Goal: Navigation & Orientation: Find specific page/section

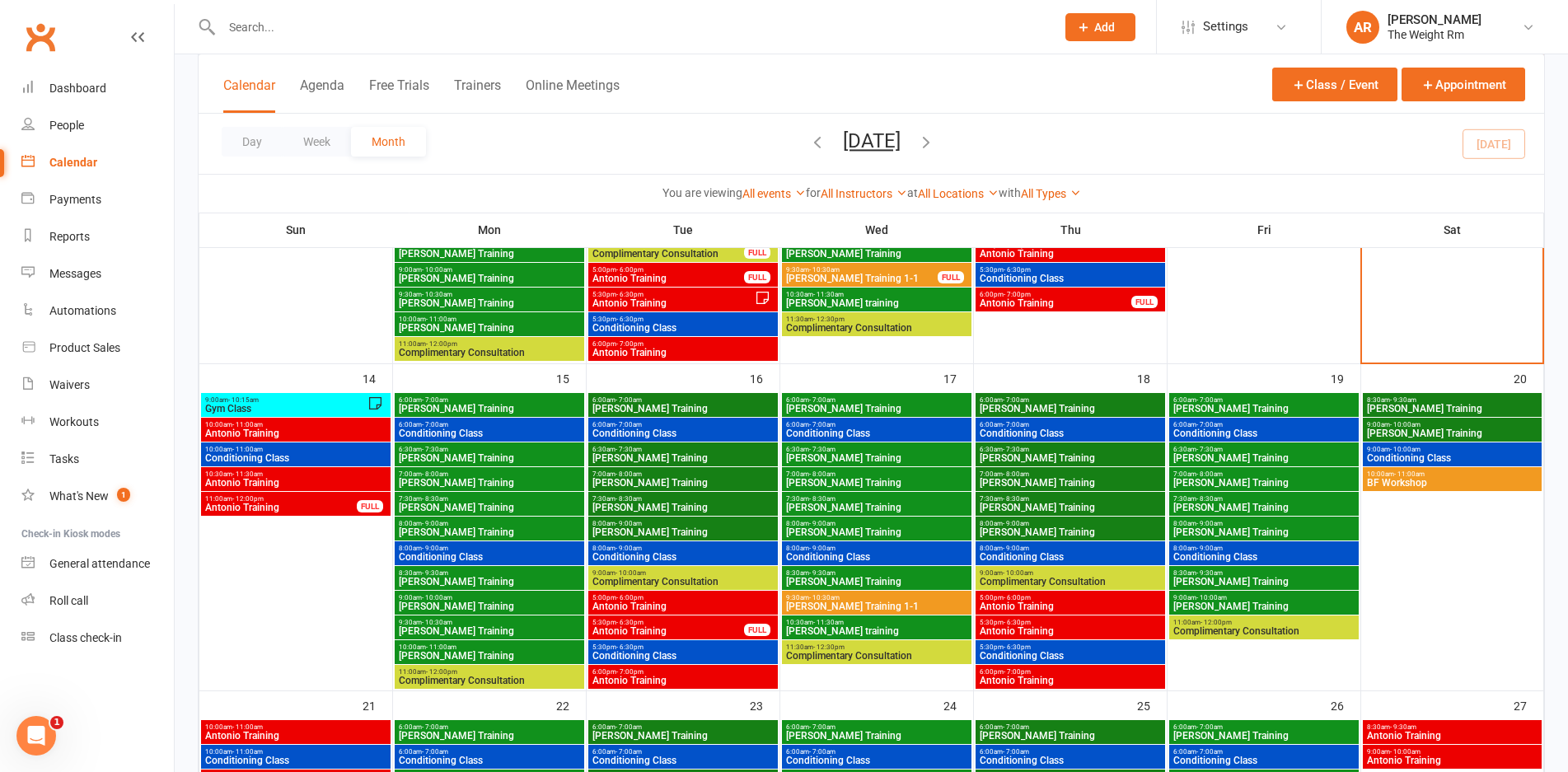
scroll to position [600, 0]
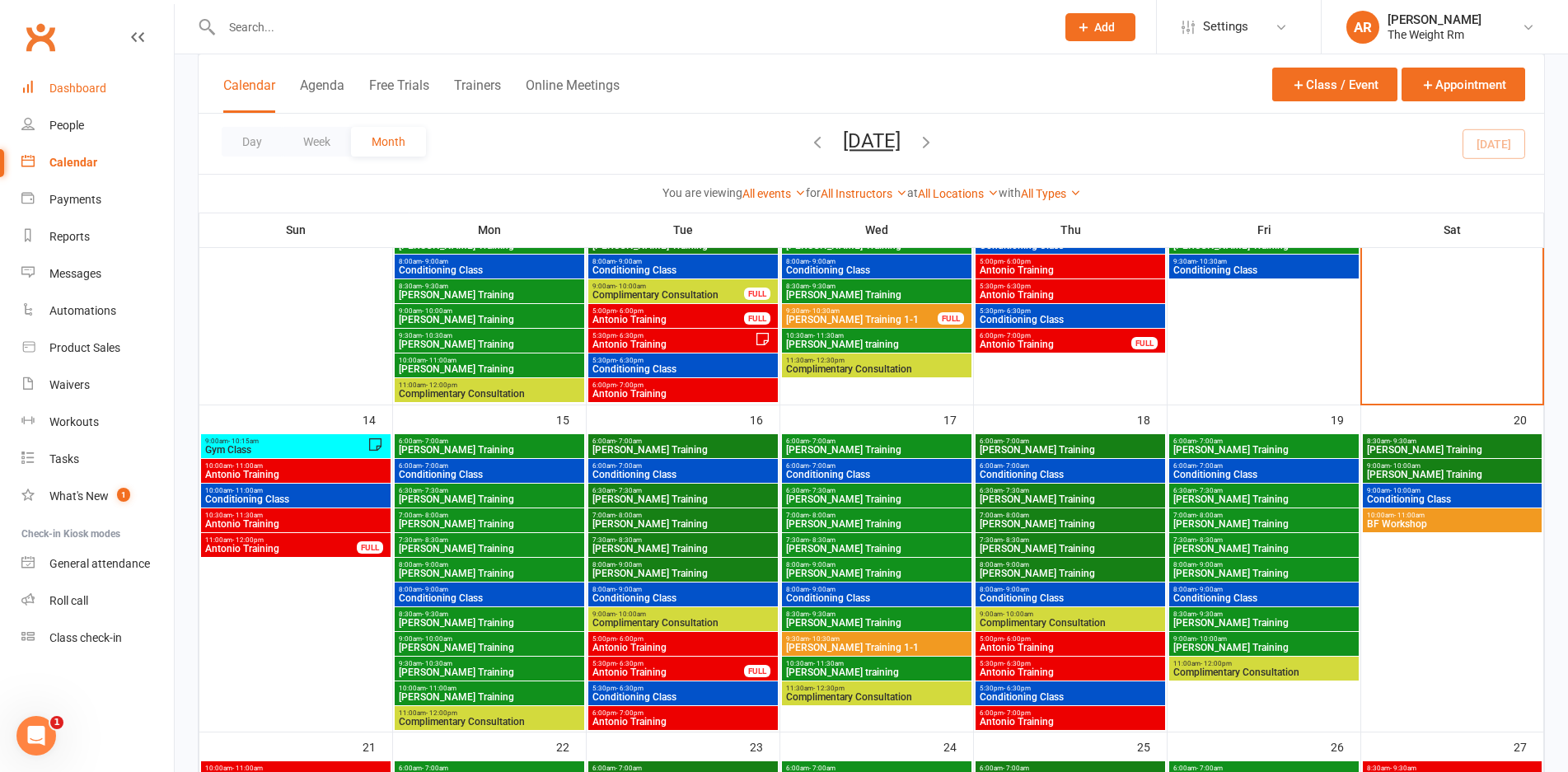
click at [106, 94] on link "Dashboard" at bounding box center [98, 88] width 153 height 37
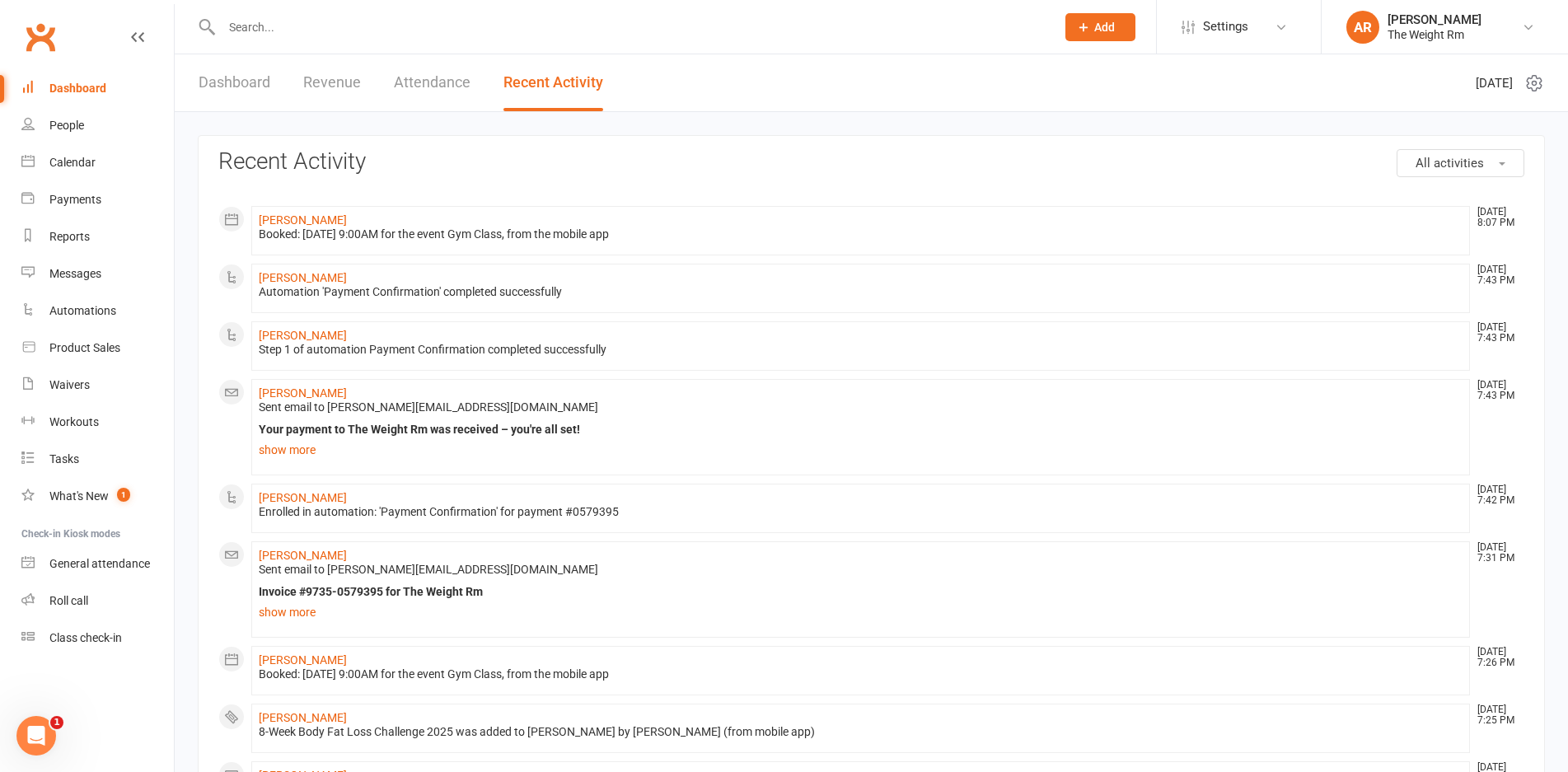
click at [202, 91] on link "Dashboard" at bounding box center [234, 83] width 72 height 57
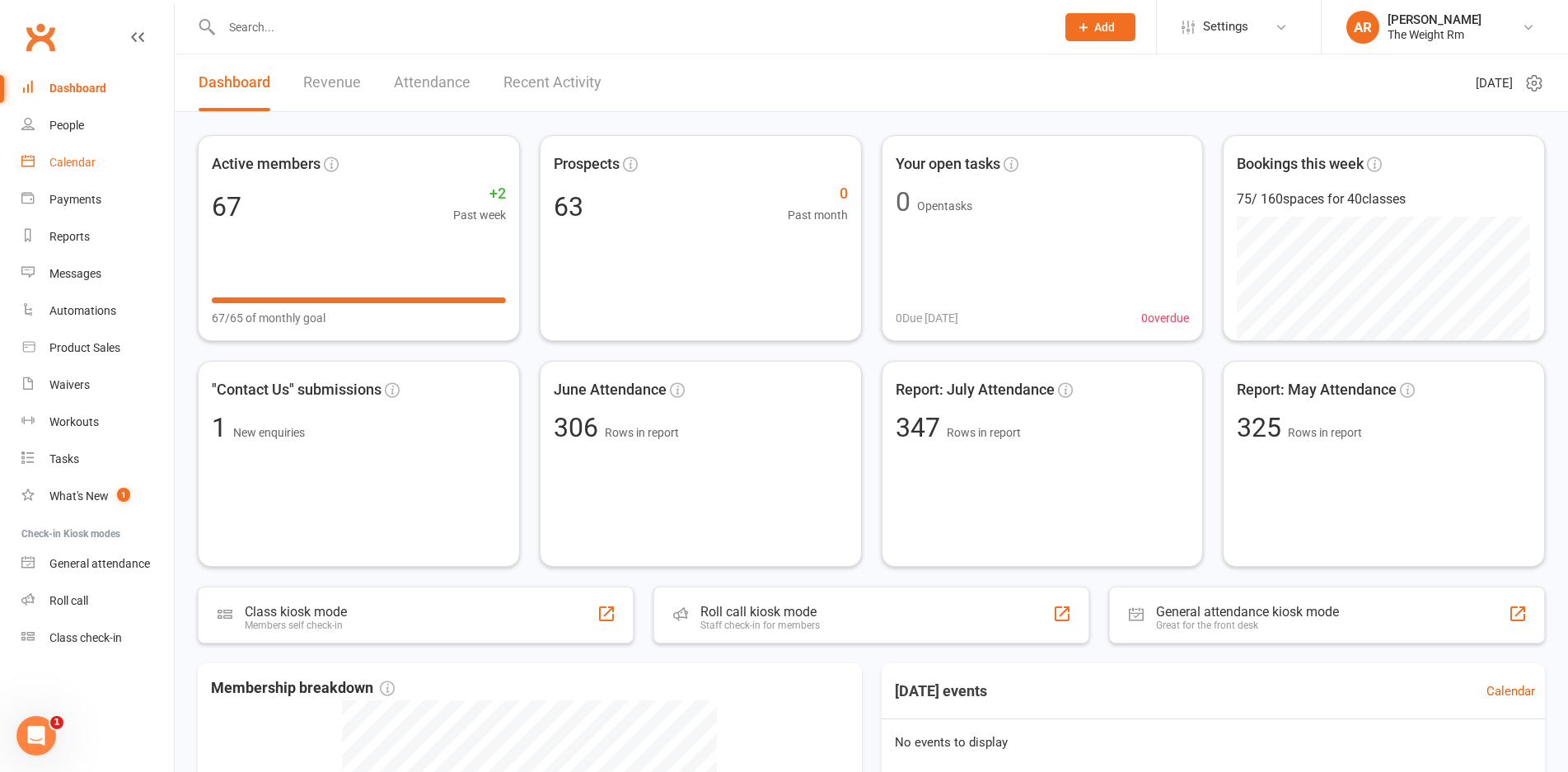
click at [50, 160] on div "Calendar" at bounding box center [72, 162] width 46 height 13
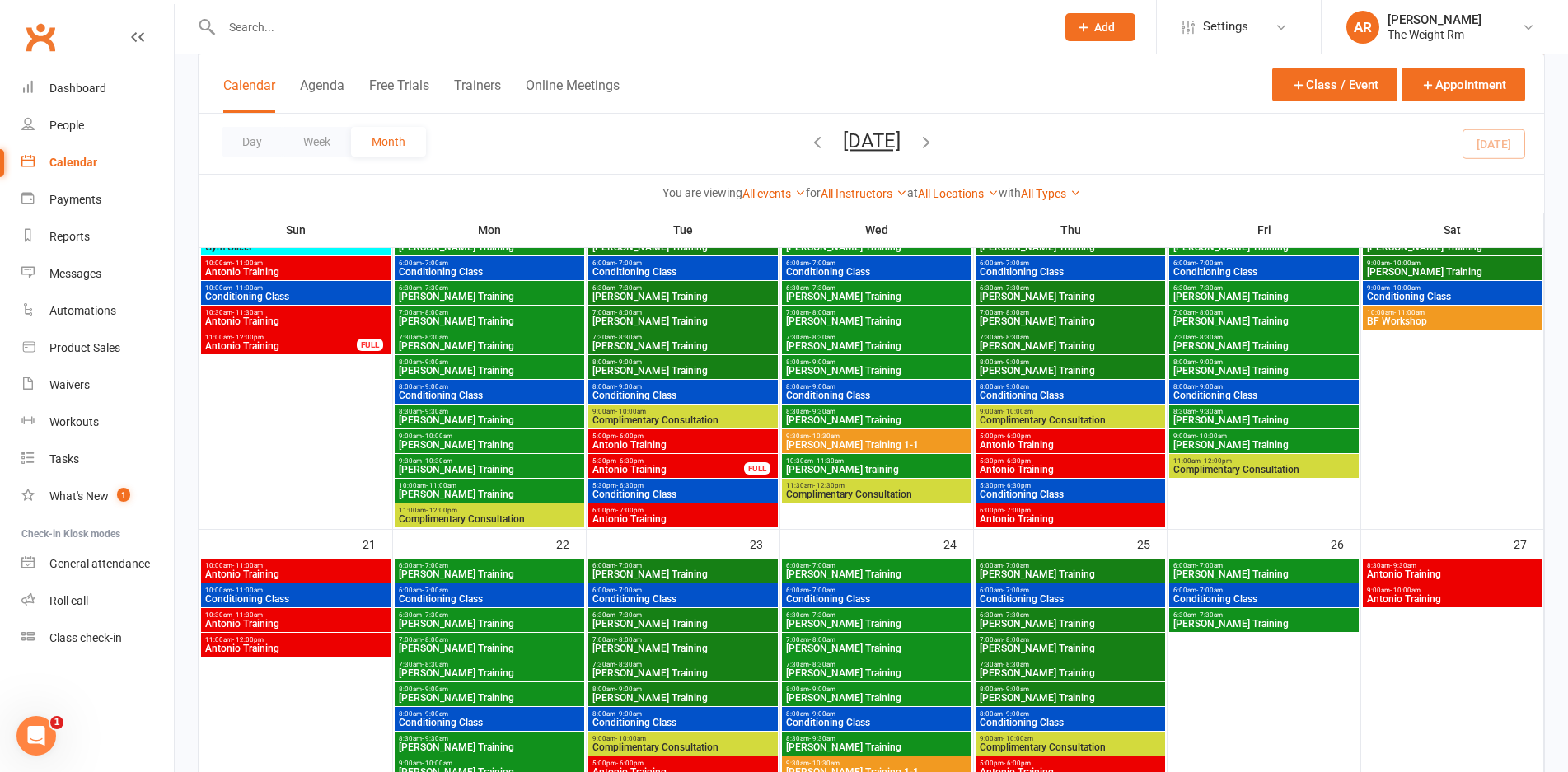
scroll to position [704, 0]
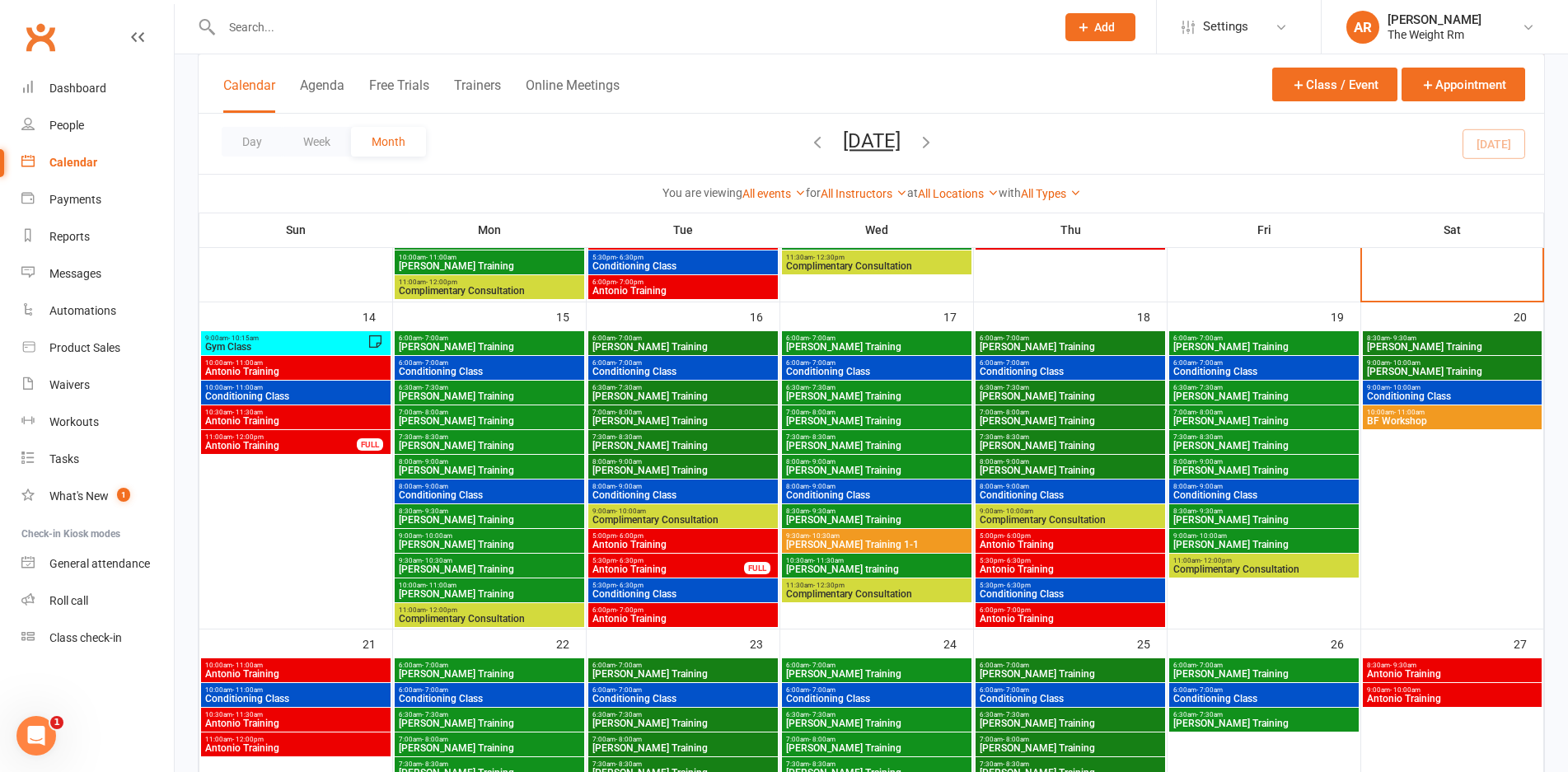
click at [327, 351] on span "Gym Class" at bounding box center [286, 346] width 163 height 10
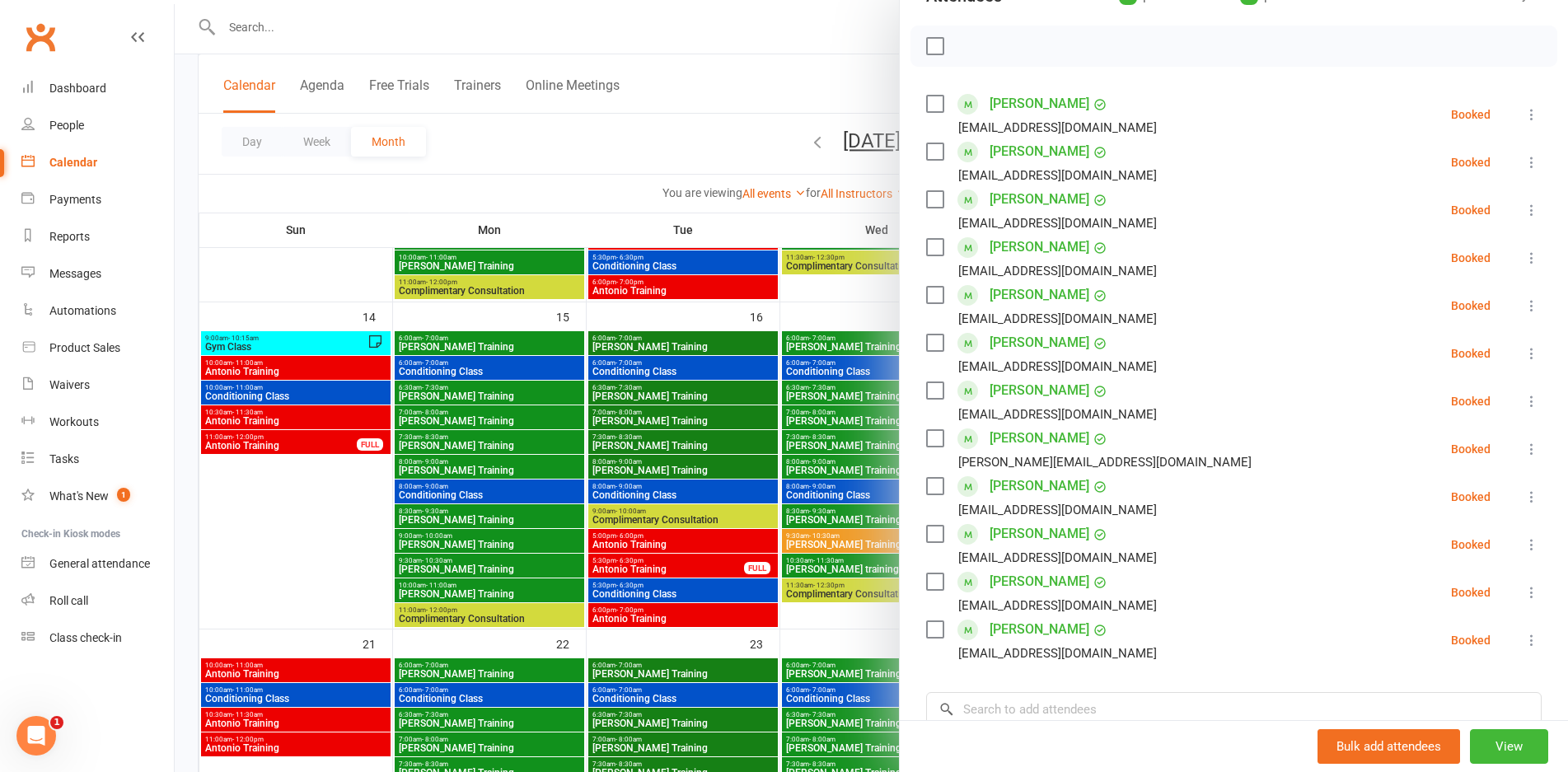
scroll to position [456, 0]
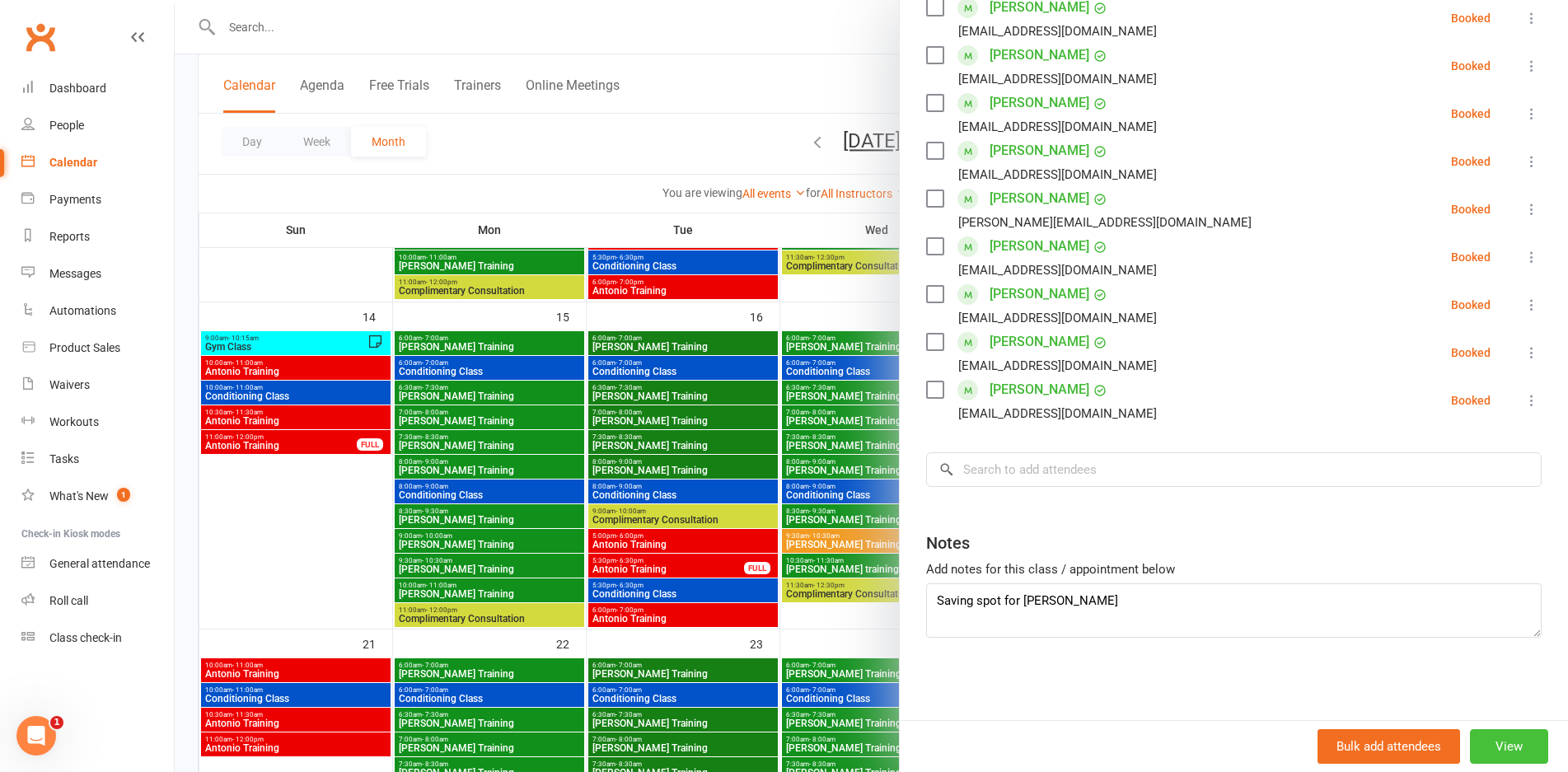
click at [1492, 738] on button "View" at bounding box center [1509, 746] width 78 height 35
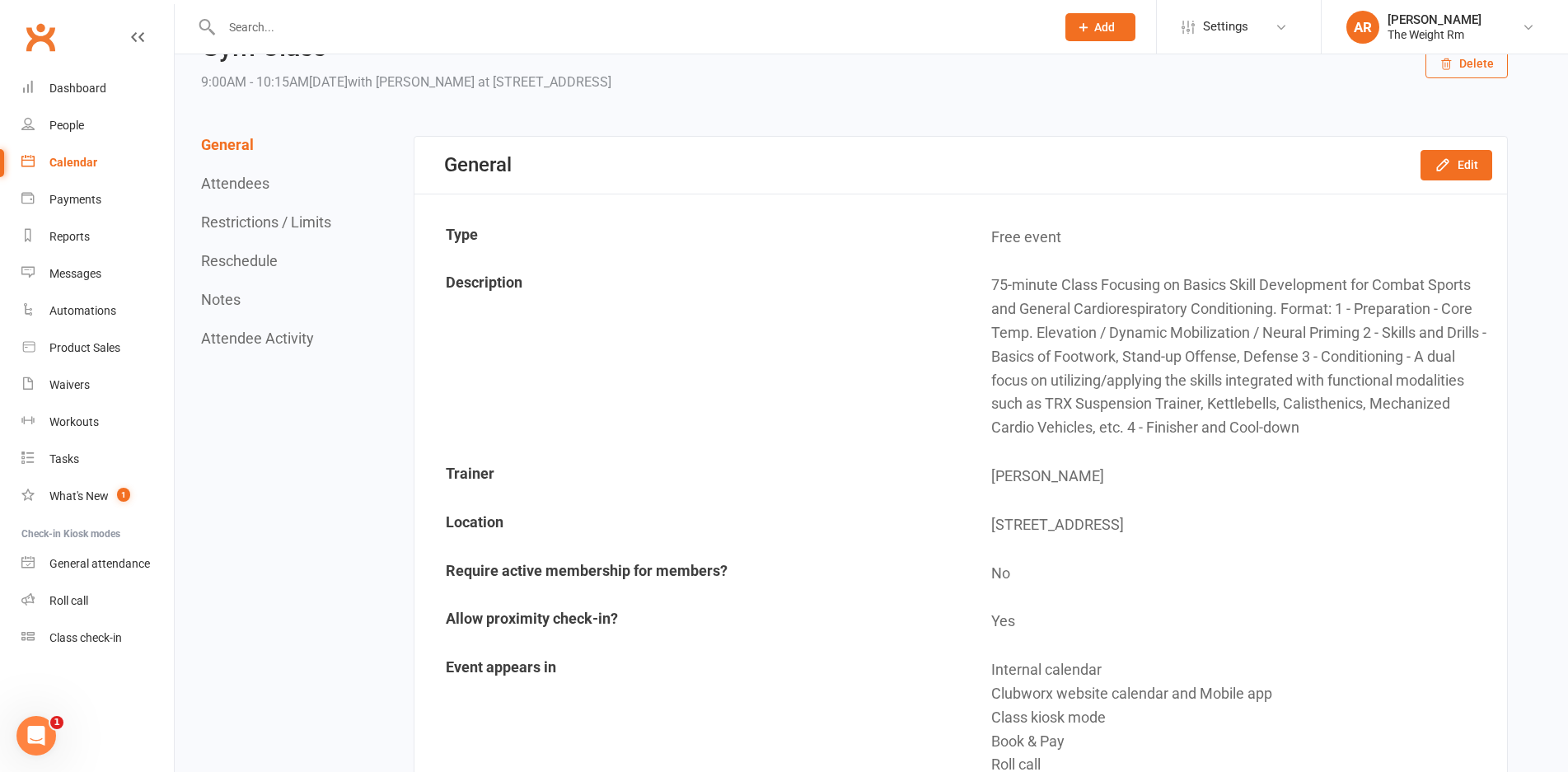
scroll to position [60, 0]
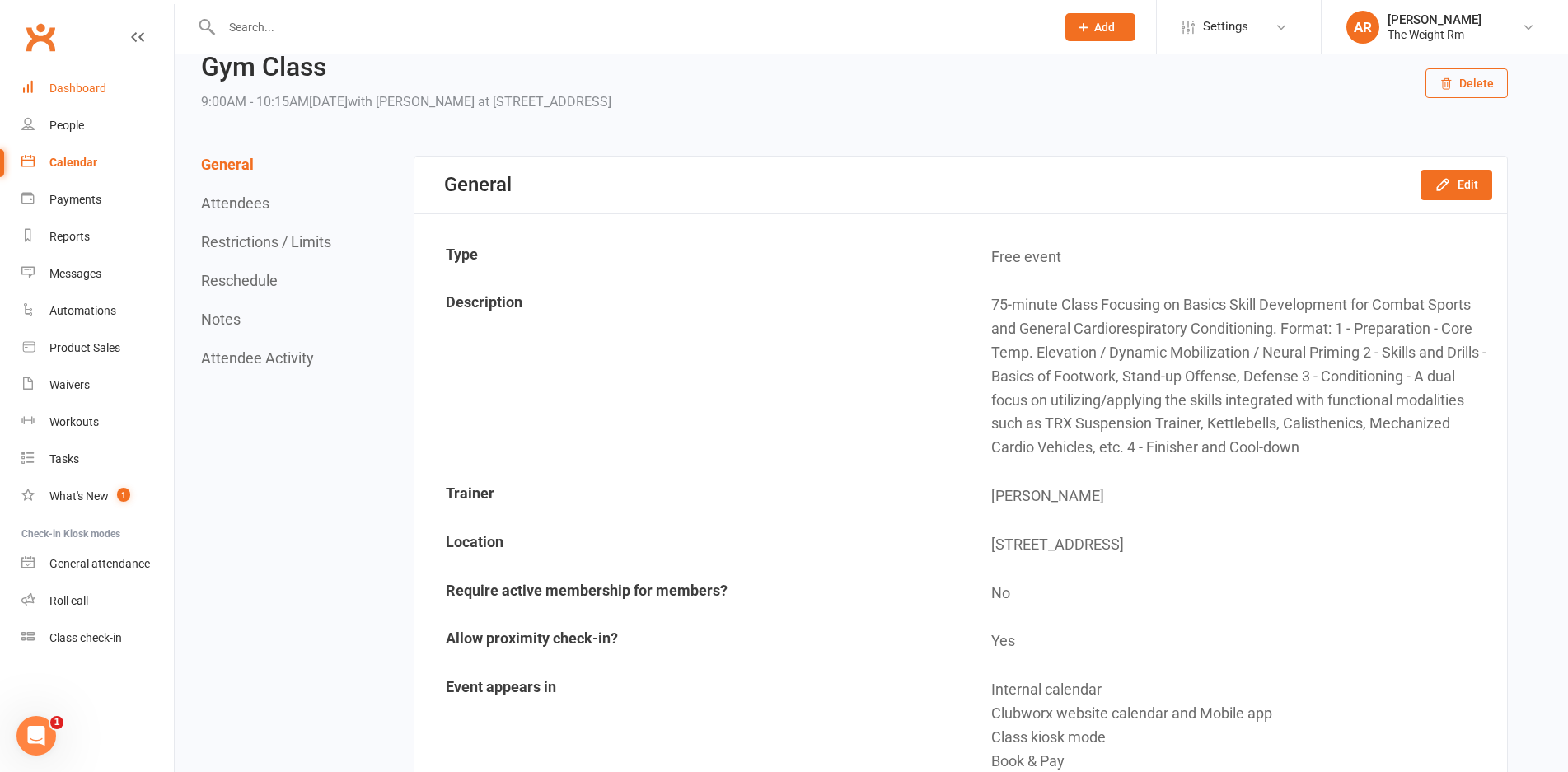
click at [76, 98] on link "Dashboard" at bounding box center [98, 88] width 153 height 37
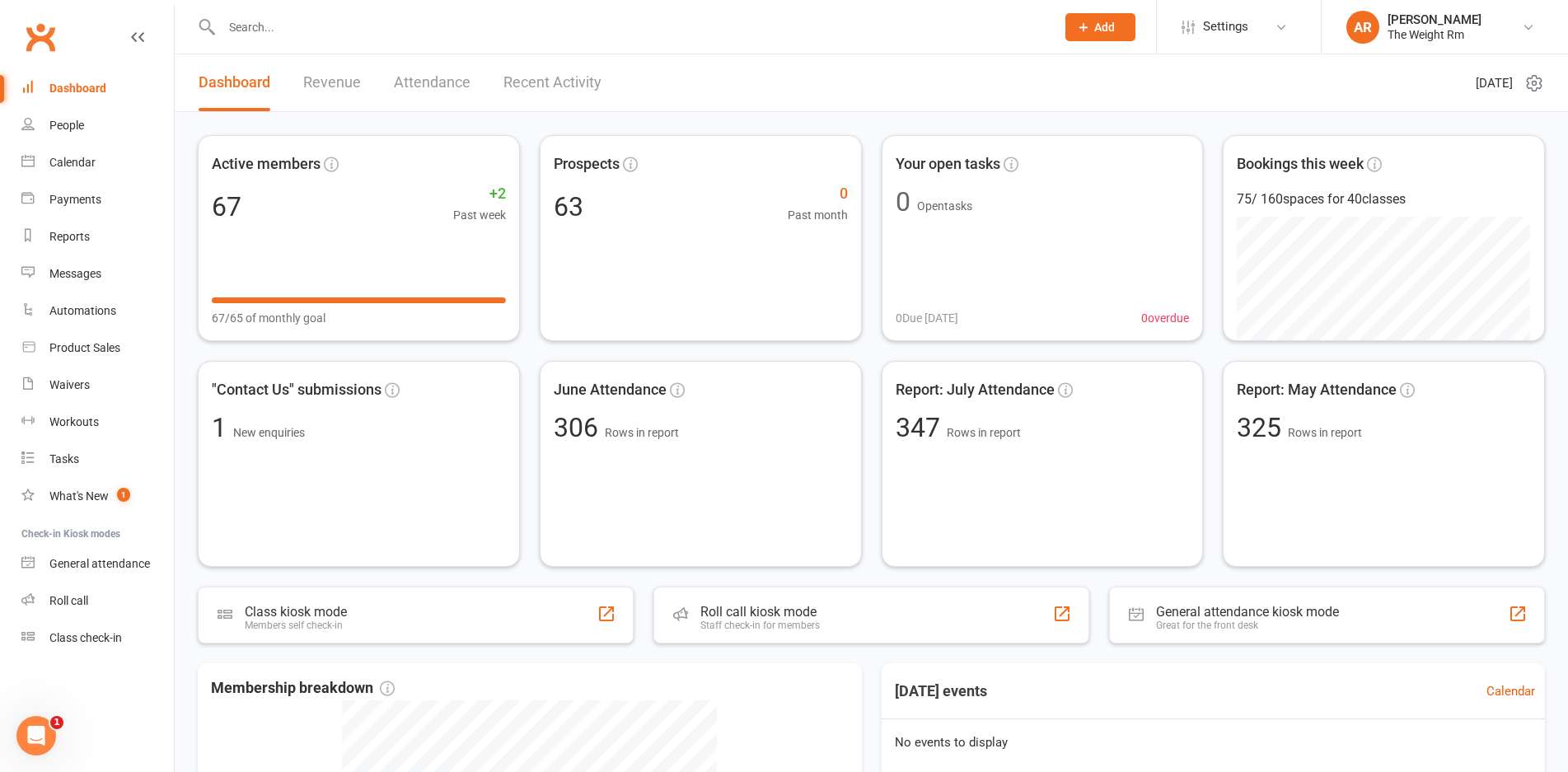
click at [536, 87] on link "Recent Activity" at bounding box center [552, 83] width 98 height 57
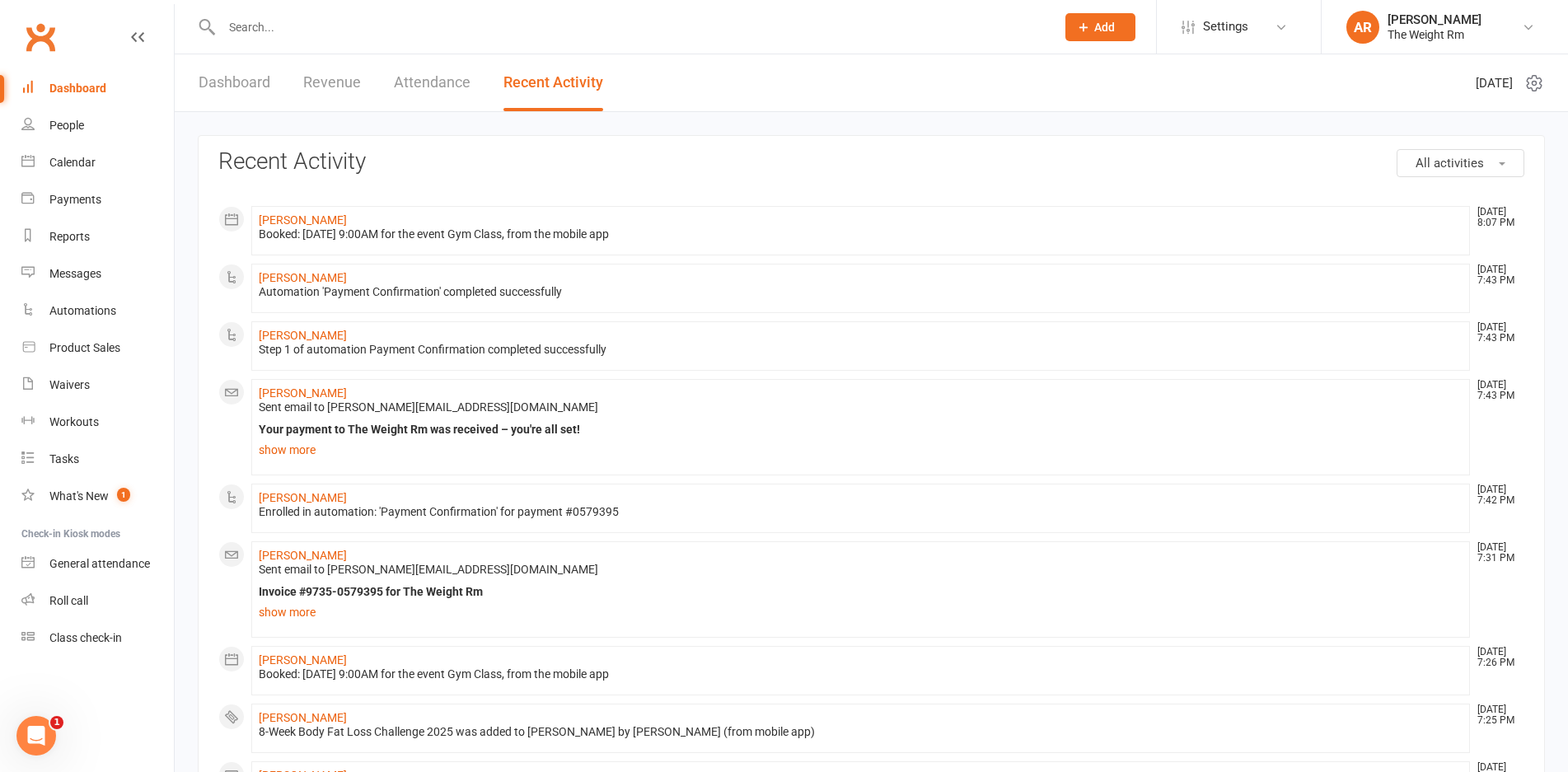
click at [274, 91] on div "Dashboard Revenue Attendance Recent Activity" at bounding box center [400, 83] width 452 height 57
click at [250, 76] on link "Dashboard" at bounding box center [234, 83] width 72 height 57
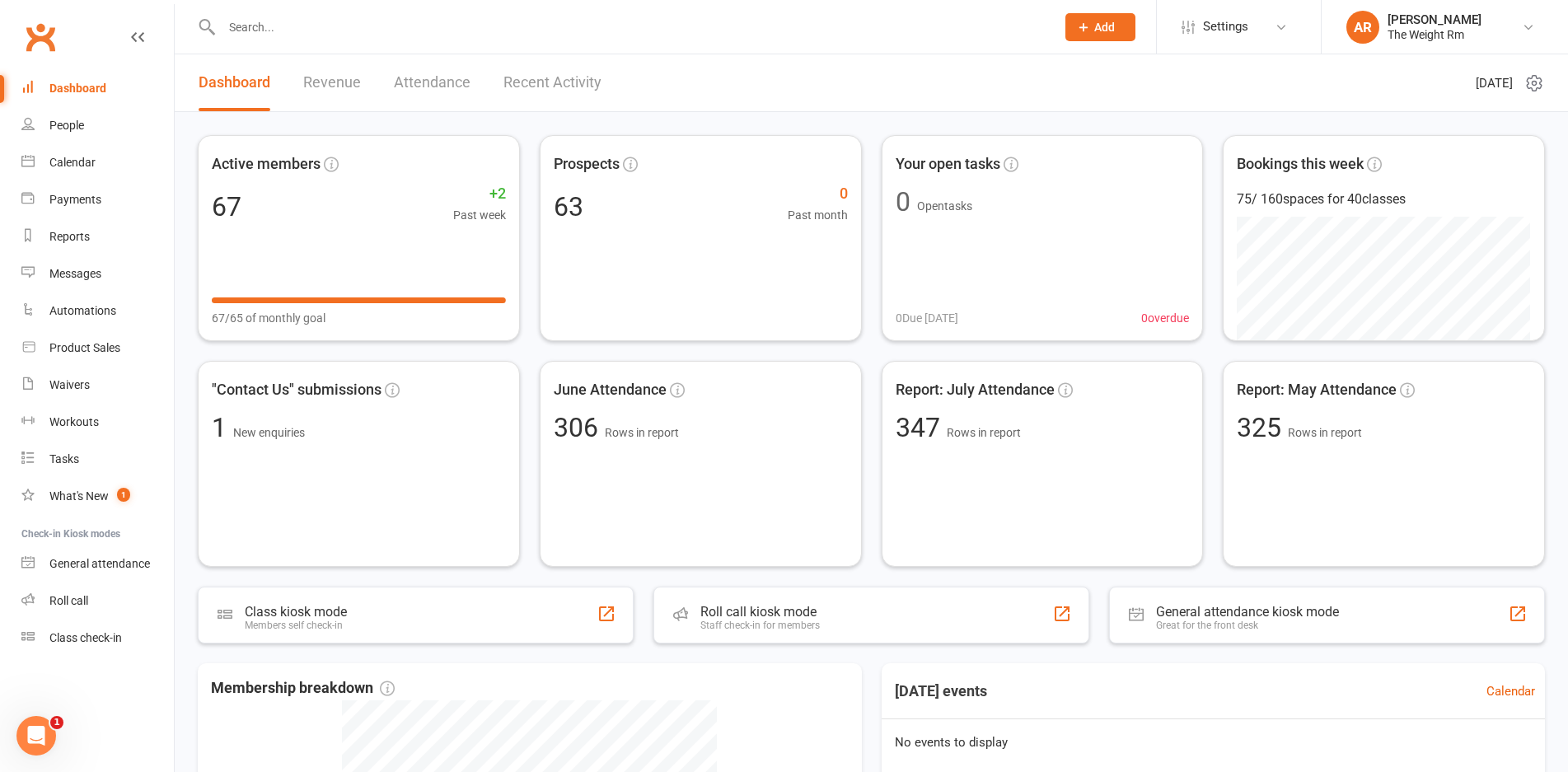
click at [306, 77] on link "Revenue" at bounding box center [332, 83] width 58 height 57
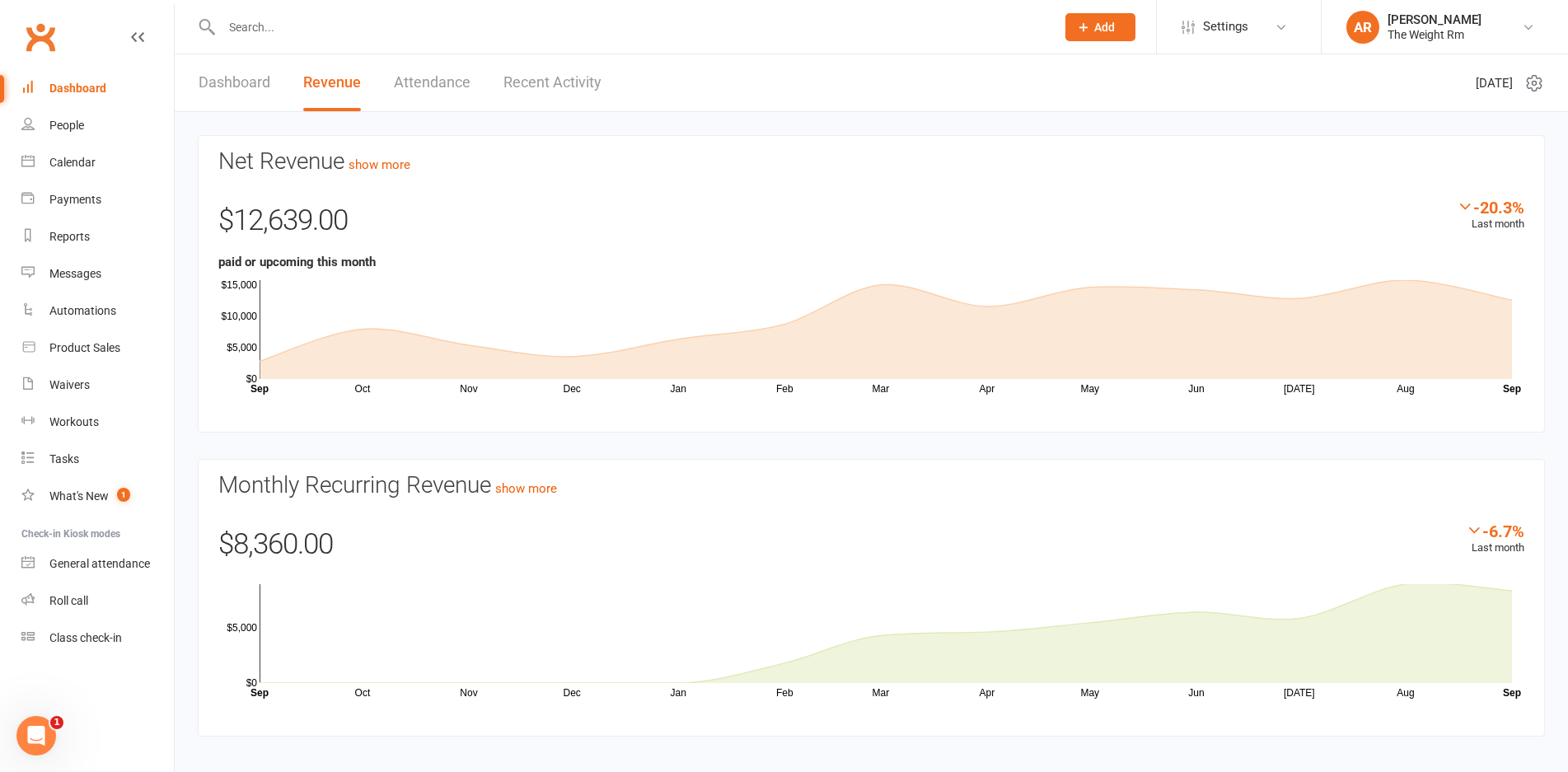
click at [545, 82] on link "Recent Activity" at bounding box center [552, 83] width 98 height 57
